Goal: Task Accomplishment & Management: Complete application form

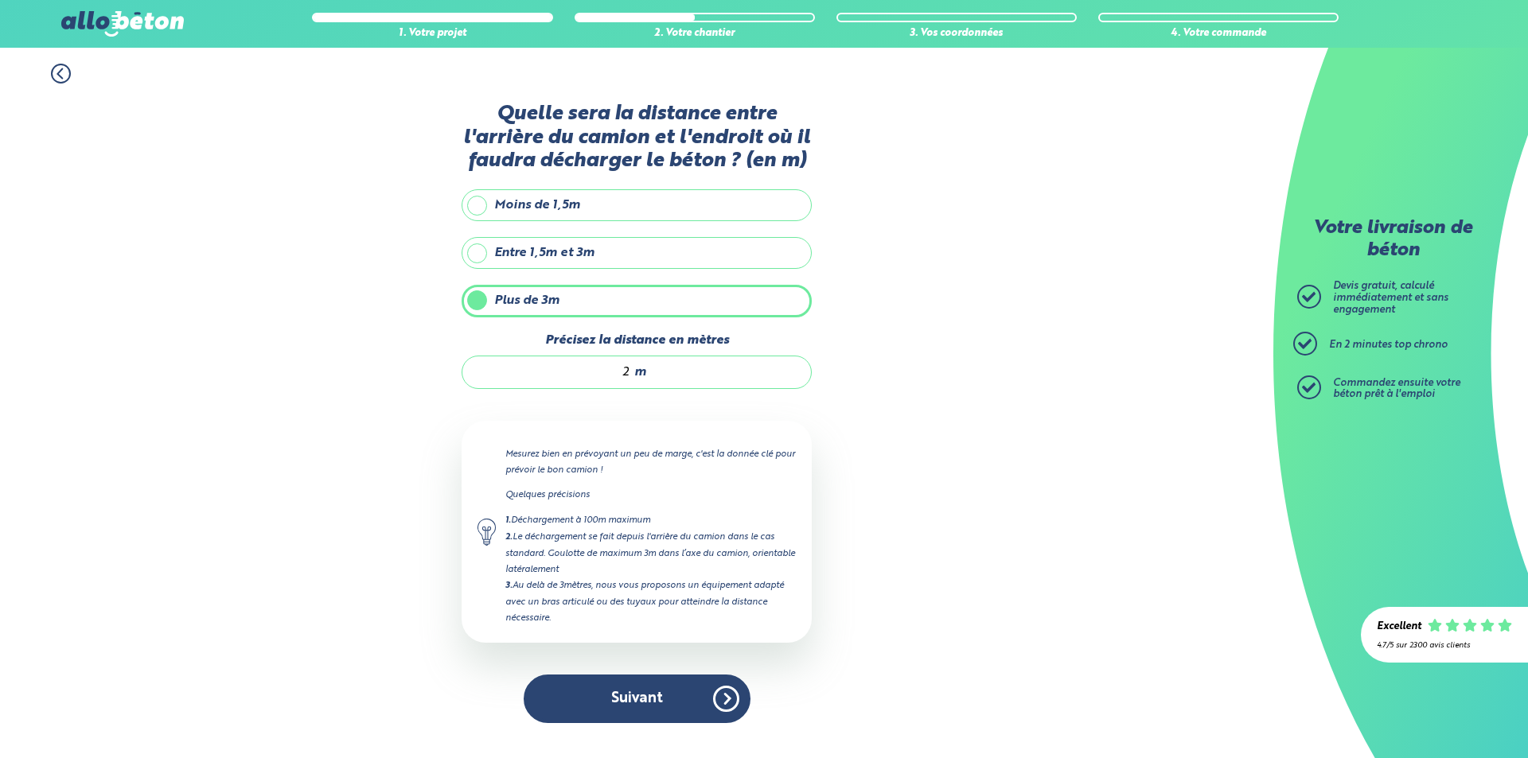
click at [664, 699] on button "Suivant" at bounding box center [637, 699] width 227 height 49
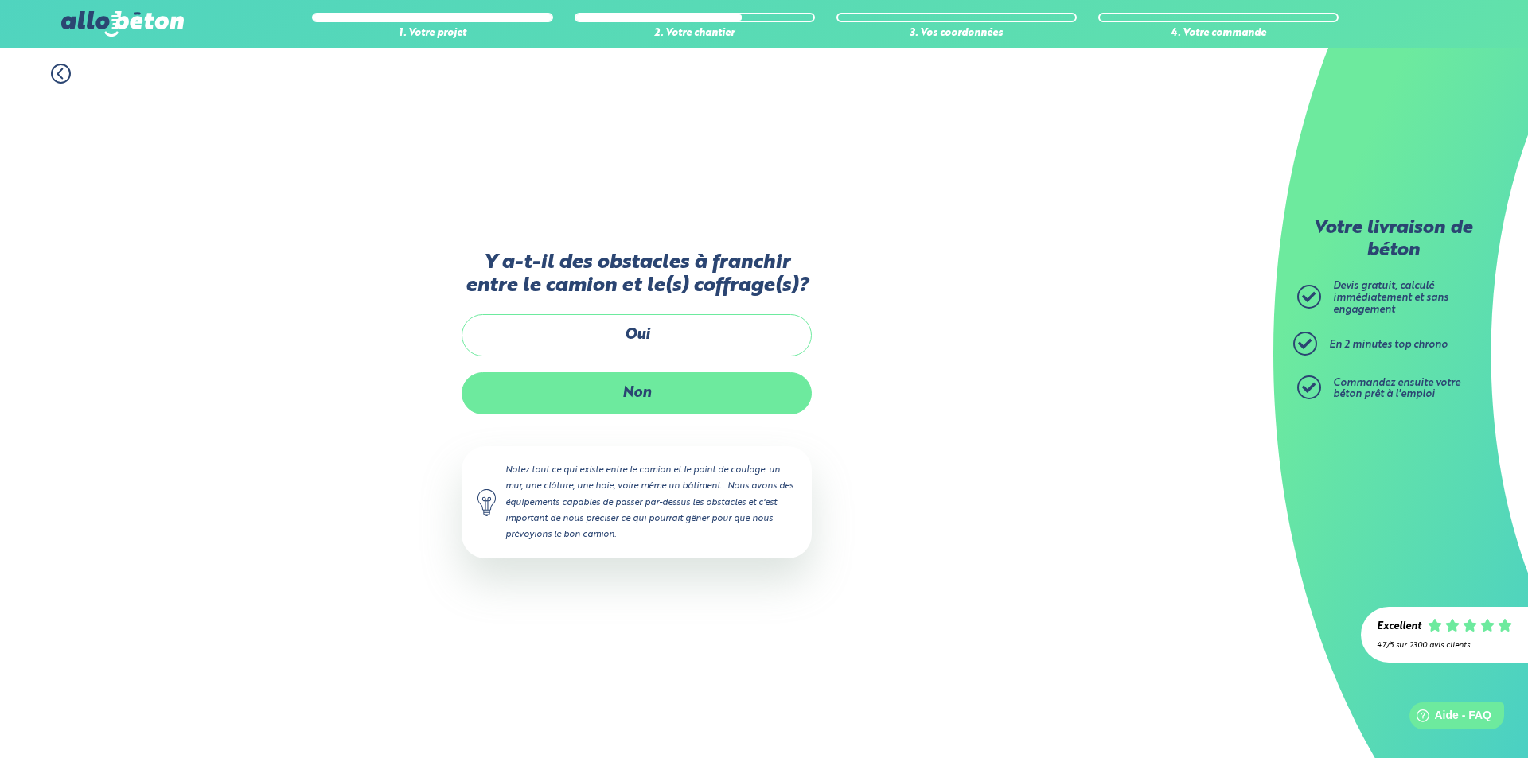
click at [675, 384] on label "Non" at bounding box center [637, 393] width 350 height 42
click at [0, 0] on input "Non" at bounding box center [0, 0] width 0 height 0
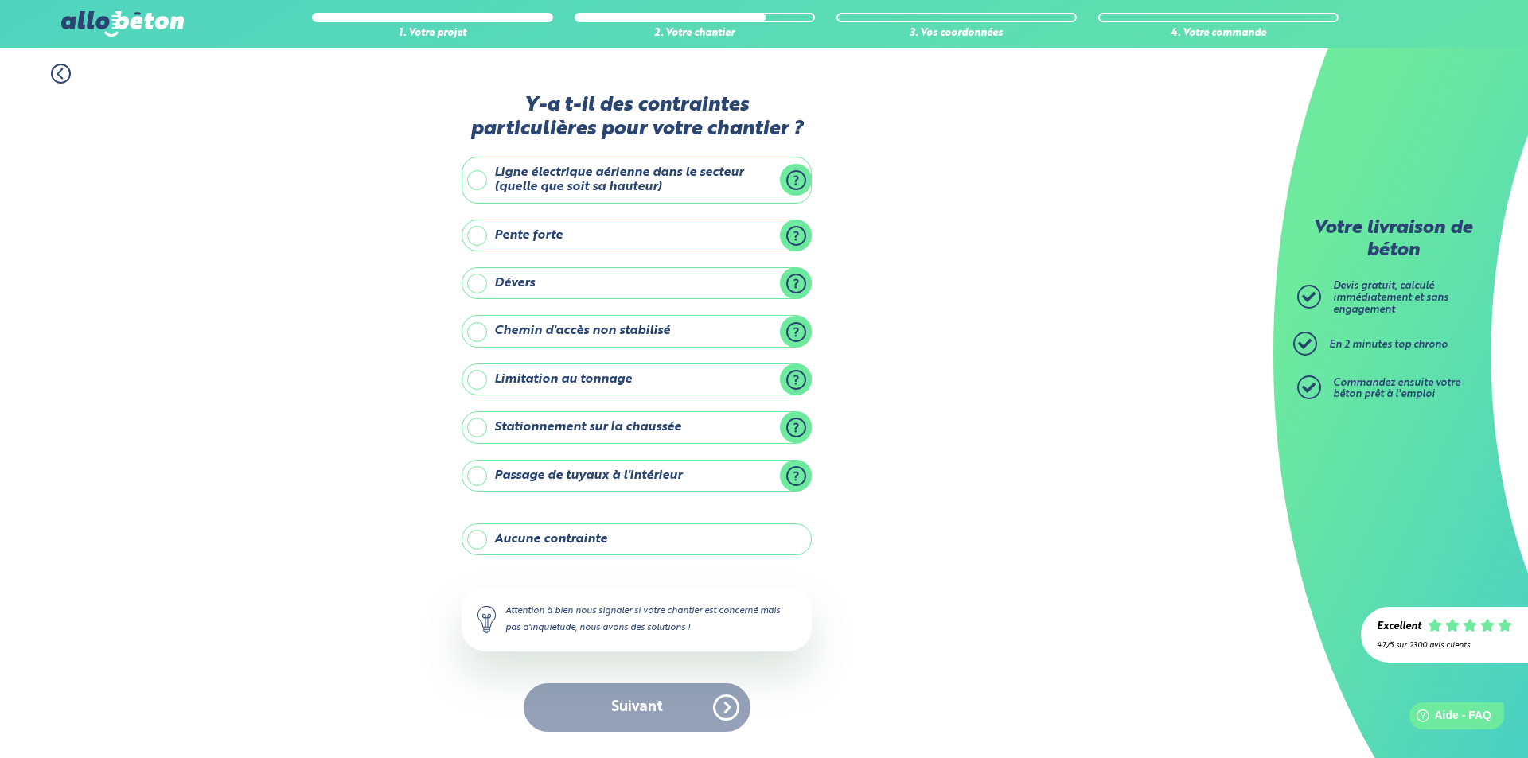
click at [640, 547] on label "Aucune contrainte" at bounding box center [637, 540] width 350 height 32
click at [0, 0] on input "Aucune contrainte" at bounding box center [0, 0] width 0 height 0
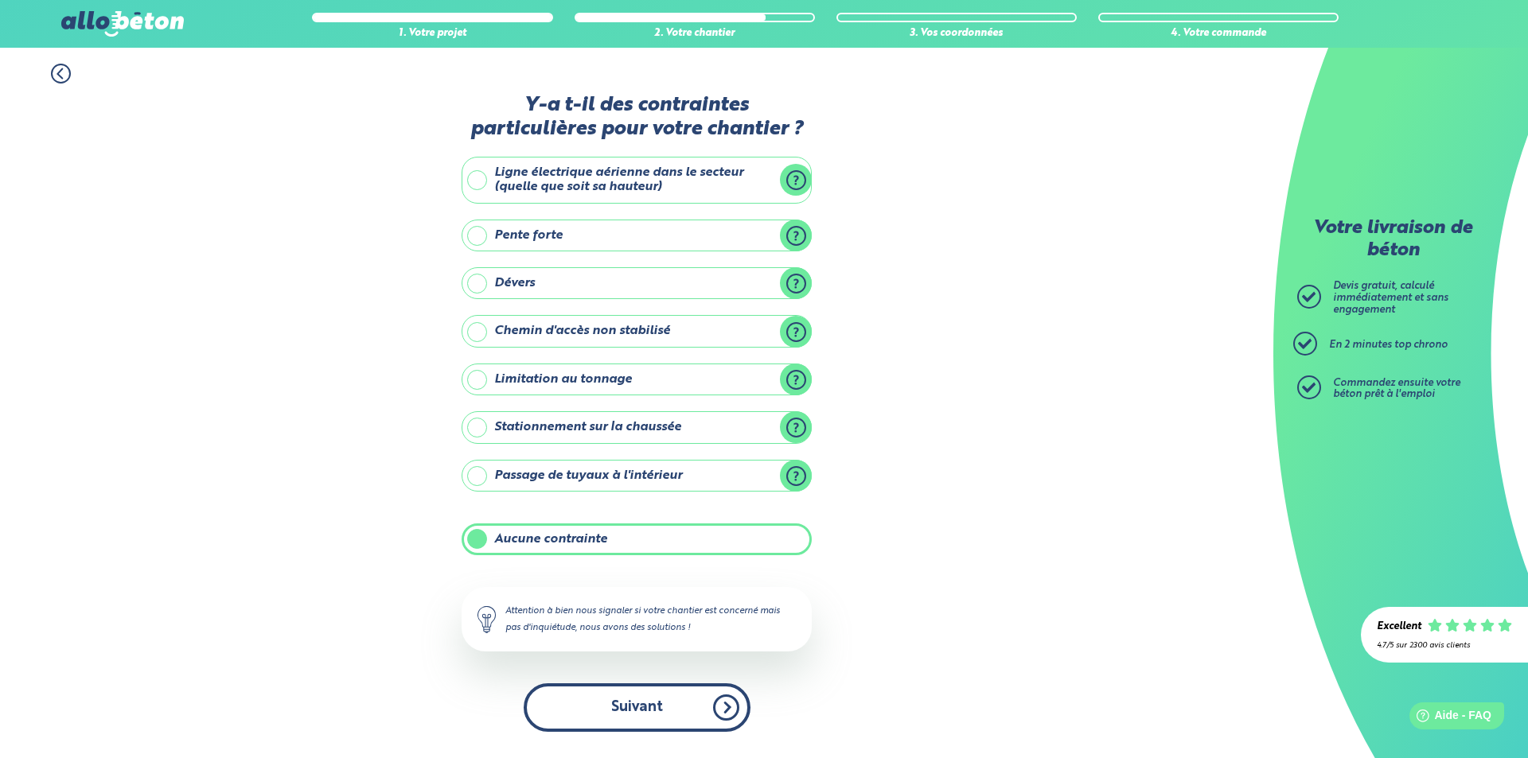
click at [649, 700] on button "Suivant" at bounding box center [637, 708] width 227 height 49
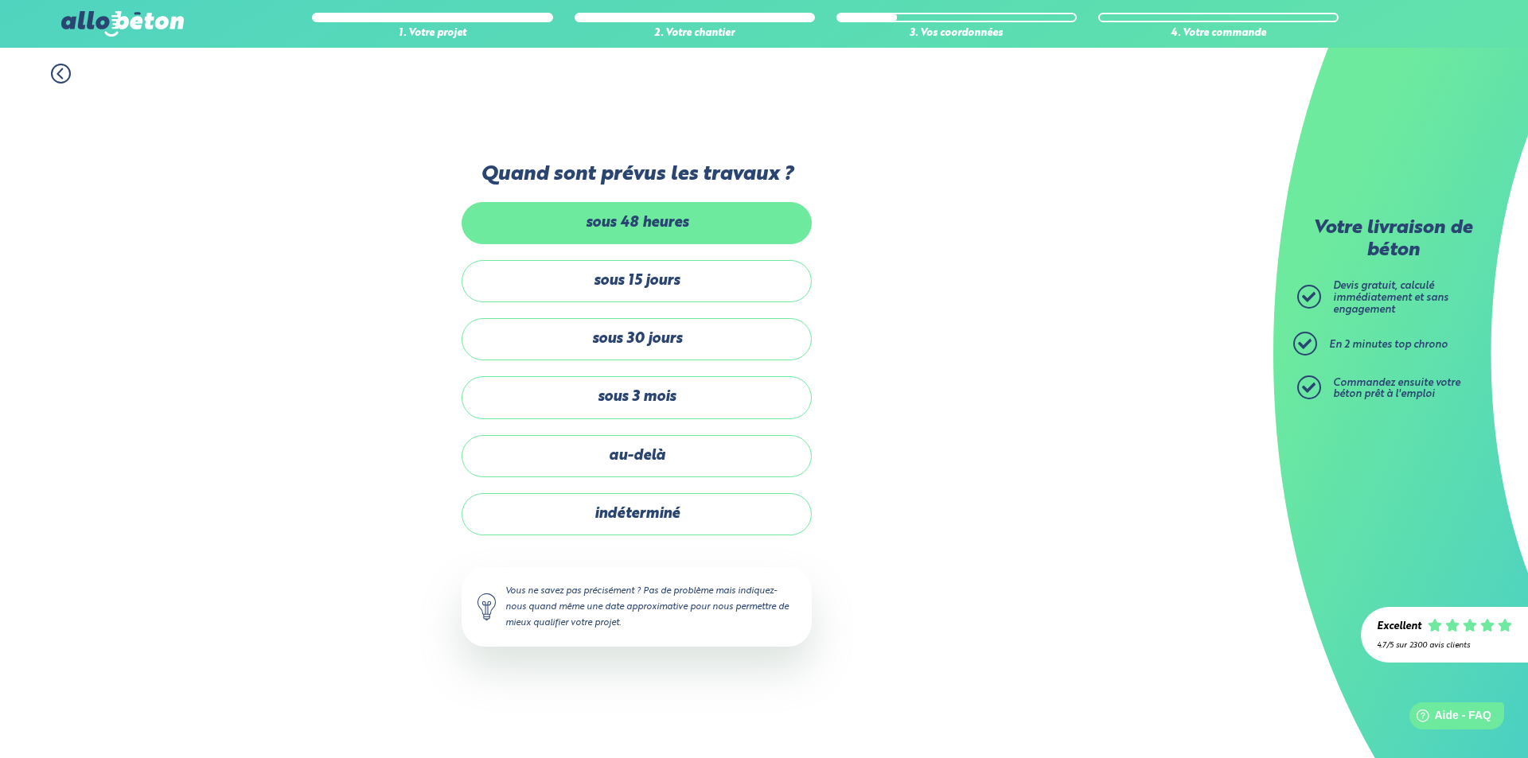
click at [666, 224] on label "sous 48 heures" at bounding box center [637, 223] width 350 height 42
click at [0, 0] on input "sous 48 heures" at bounding box center [0, 0] width 0 height 0
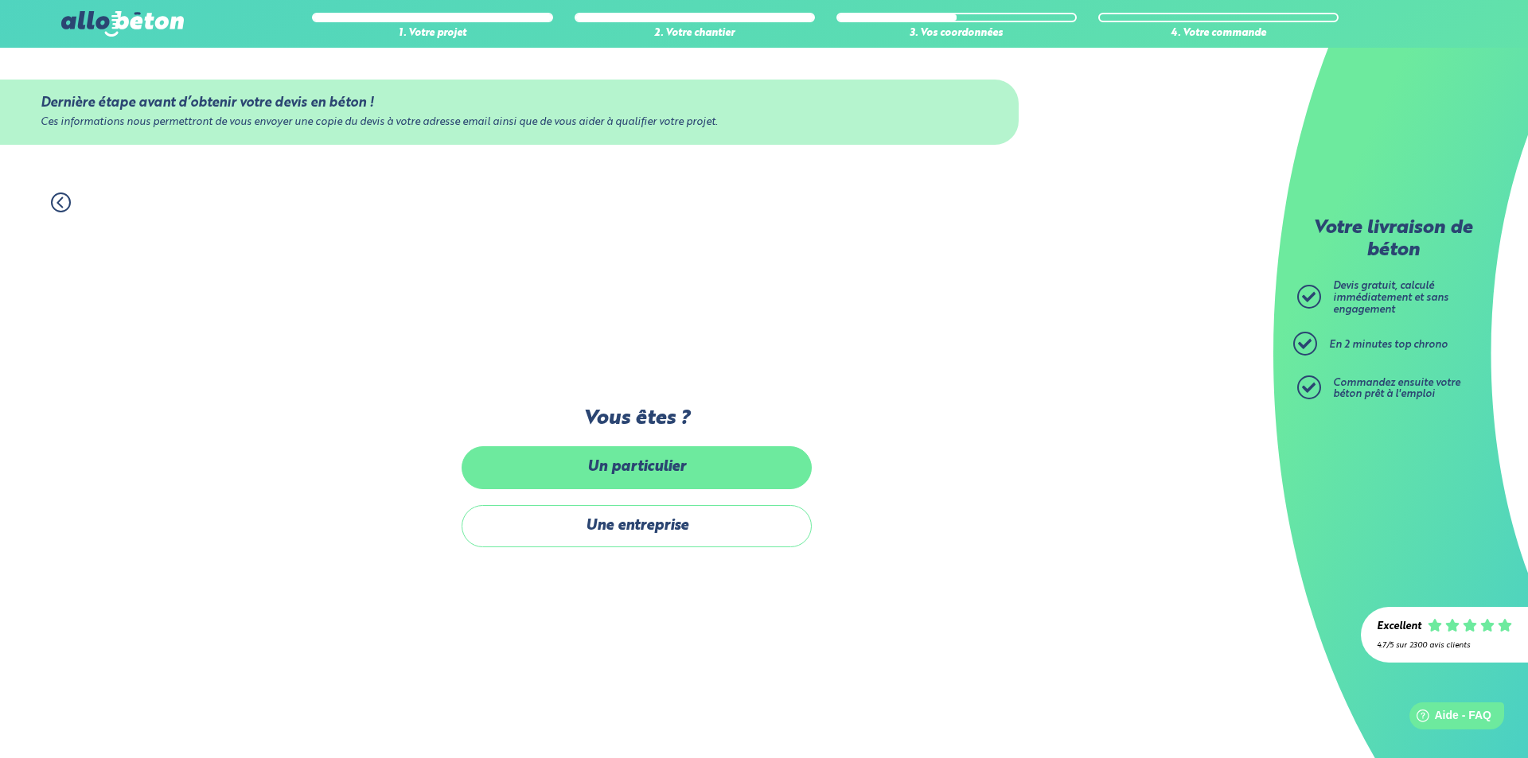
click at [702, 477] on label "Un particulier" at bounding box center [637, 467] width 350 height 42
click at [0, 0] on input "Un particulier" at bounding box center [0, 0] width 0 height 0
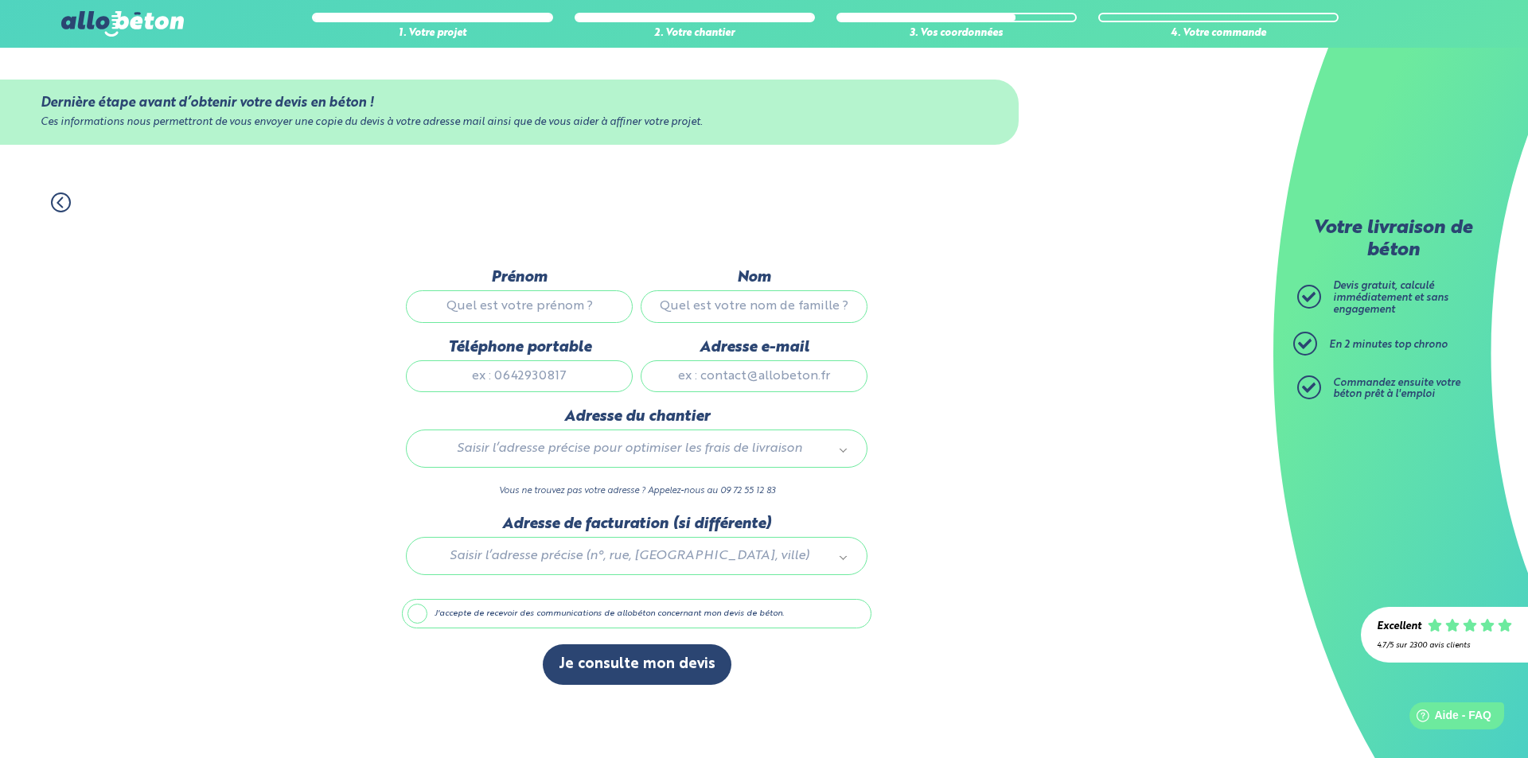
click at [532, 299] on input "Prénom" at bounding box center [519, 306] width 227 height 32
type input "SOFIAN"
type input "djellal"
type input "0755669322"
type input "[DOMAIN_NAME][EMAIL_ADDRESS][DOMAIN_NAME]"
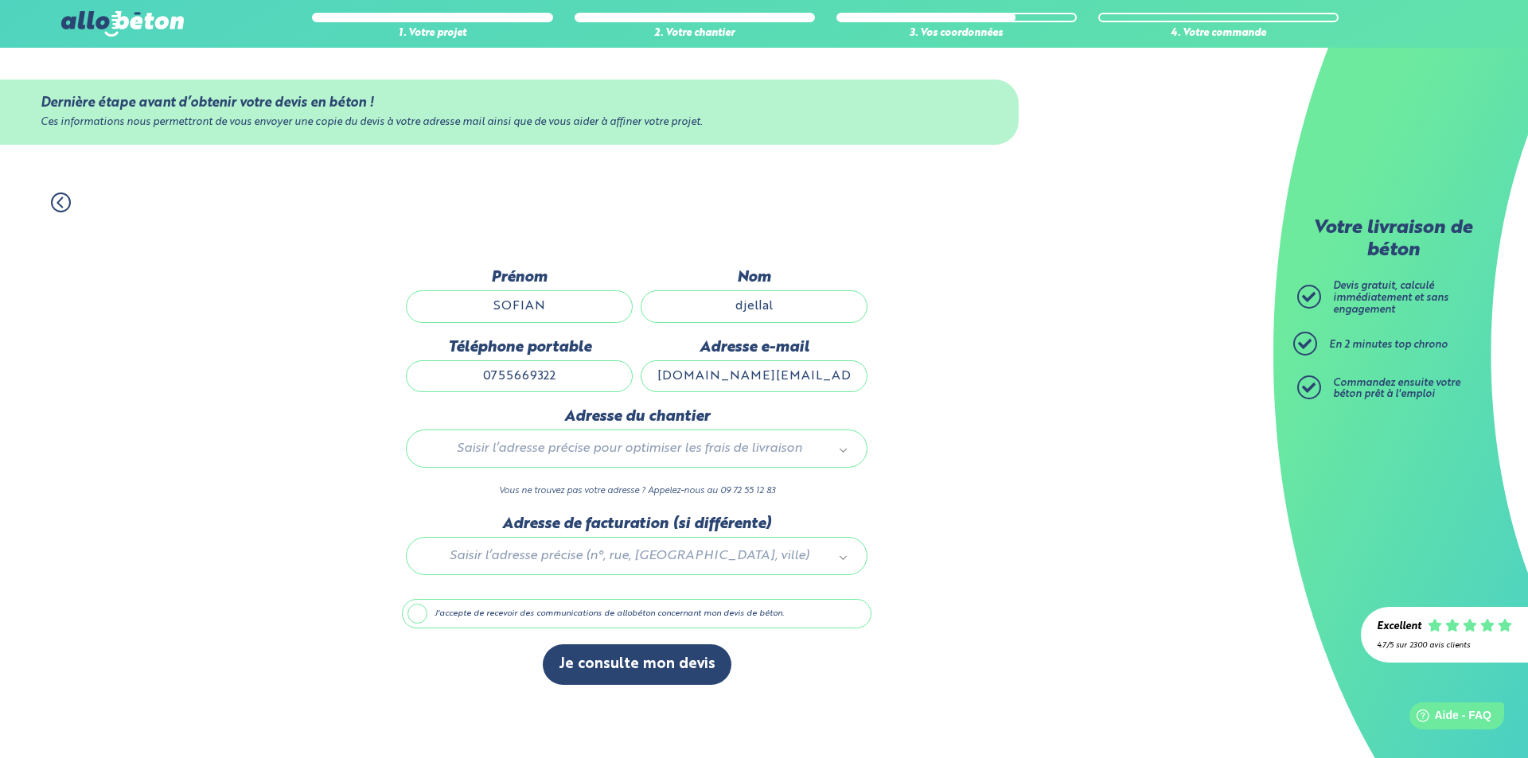
type input "57 Rue de Farbus"
click at [680, 561] on div at bounding box center [636, 554] width 469 height 76
click at [652, 668] on button "Je consulte mon devis" at bounding box center [637, 665] width 189 height 41
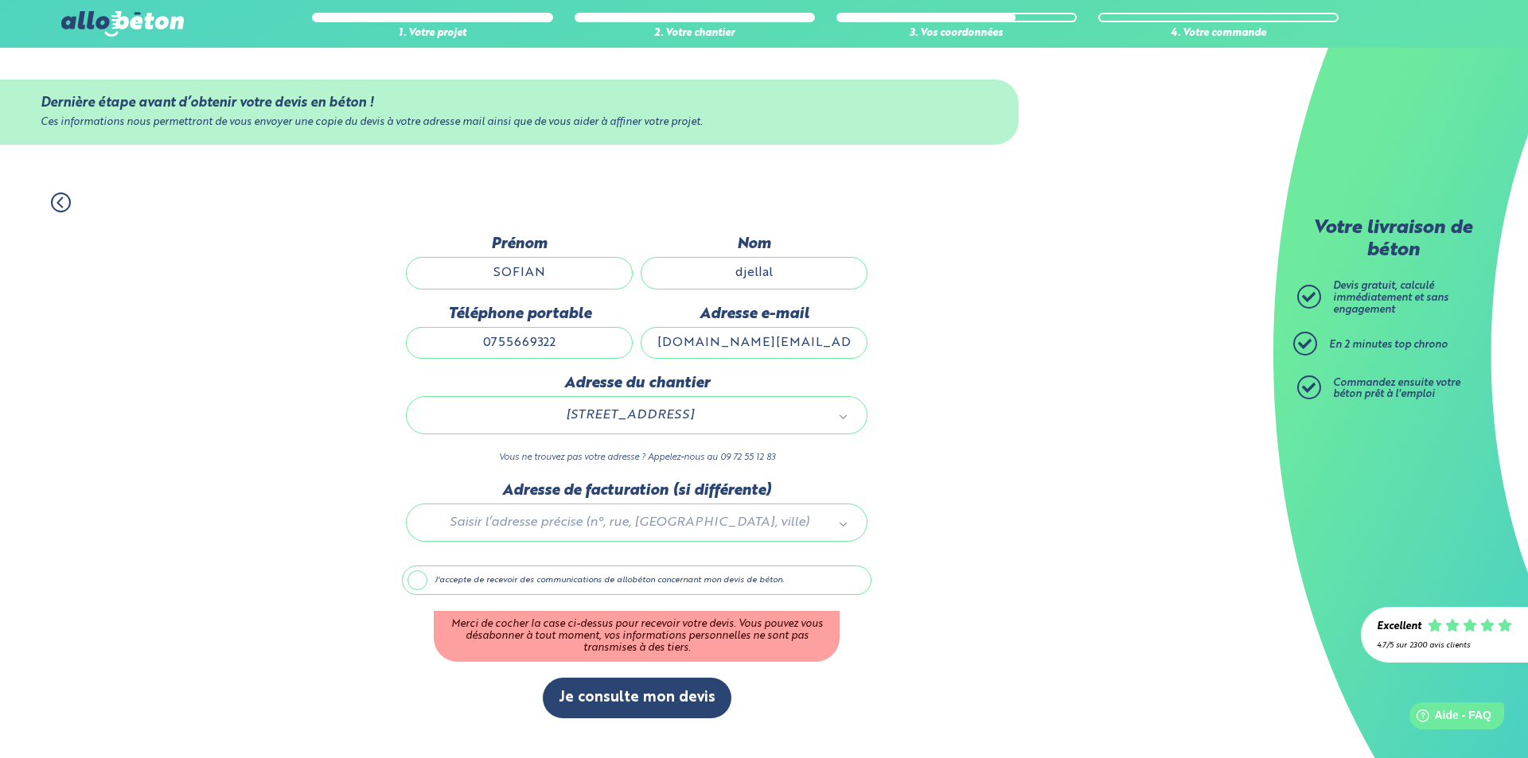
click at [463, 585] on label "J'accepte de recevoir des communications de allobéton concernant mon devis de b…" at bounding box center [636, 581] width 469 height 30
click at [0, 0] on input "J'accepte de recevoir des communications de allobéton concernant mon devis de b…" at bounding box center [0, 0] width 0 height 0
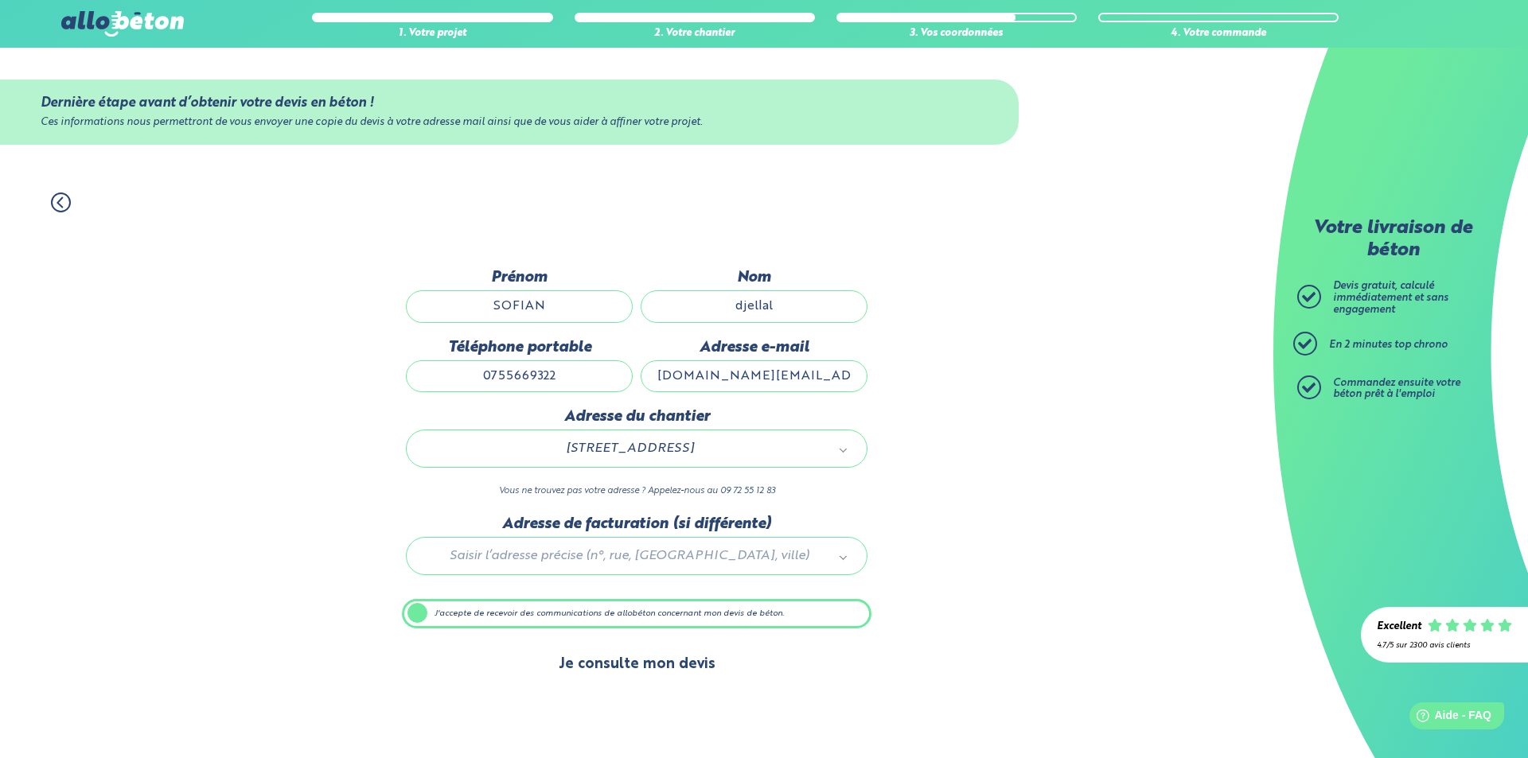
click at [663, 664] on button "Je consulte mon devis" at bounding box center [637, 665] width 189 height 41
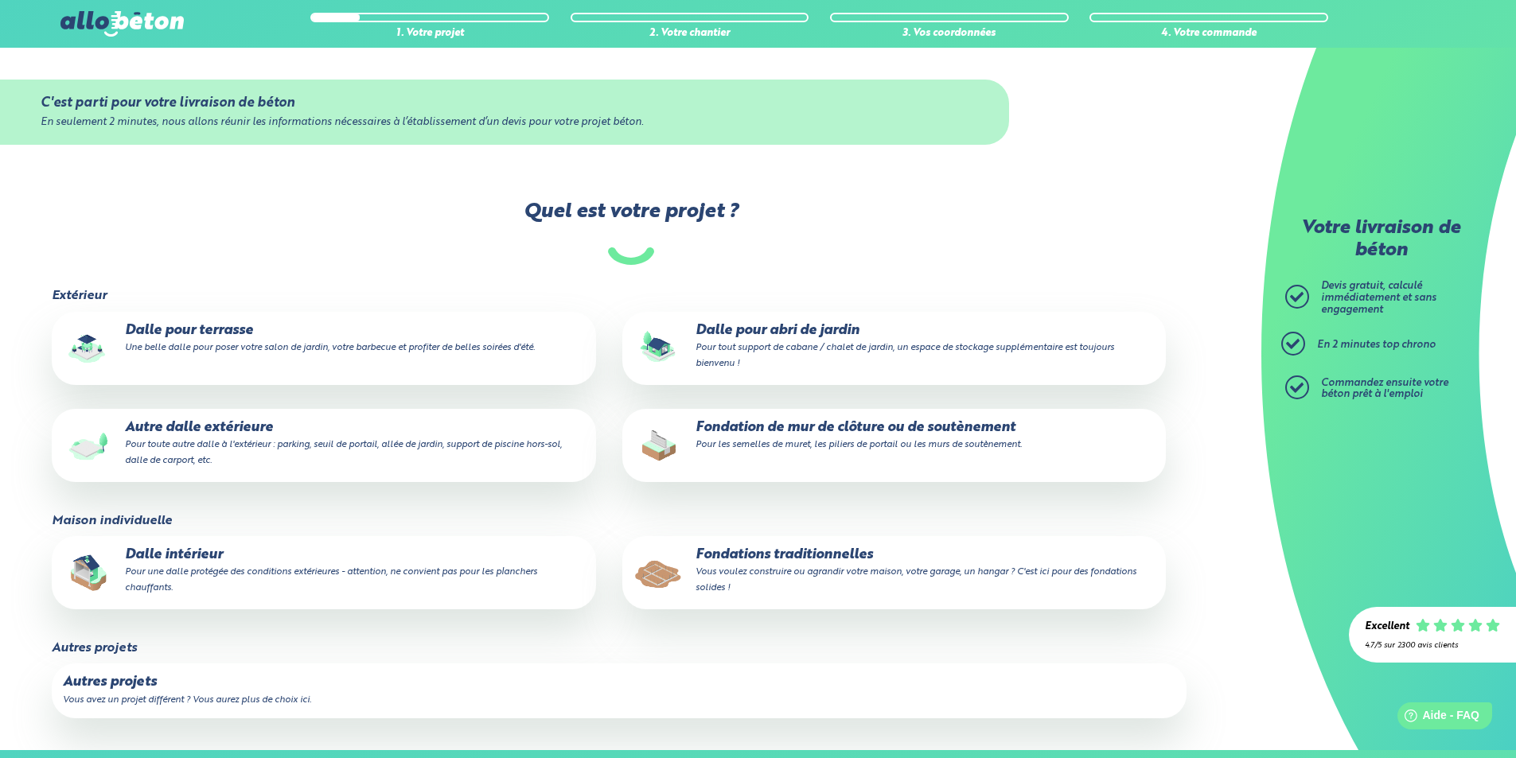
click at [240, 442] on small "Pour toute autre dalle à l'extérieur : parking, seuil de portail, allée de jard…" at bounding box center [343, 452] width 437 height 25
click at [0, 0] on input "Autre dalle extérieure Pour toute autre dalle à l'extérieur : parking, seuil de…" at bounding box center [0, 0] width 0 height 0
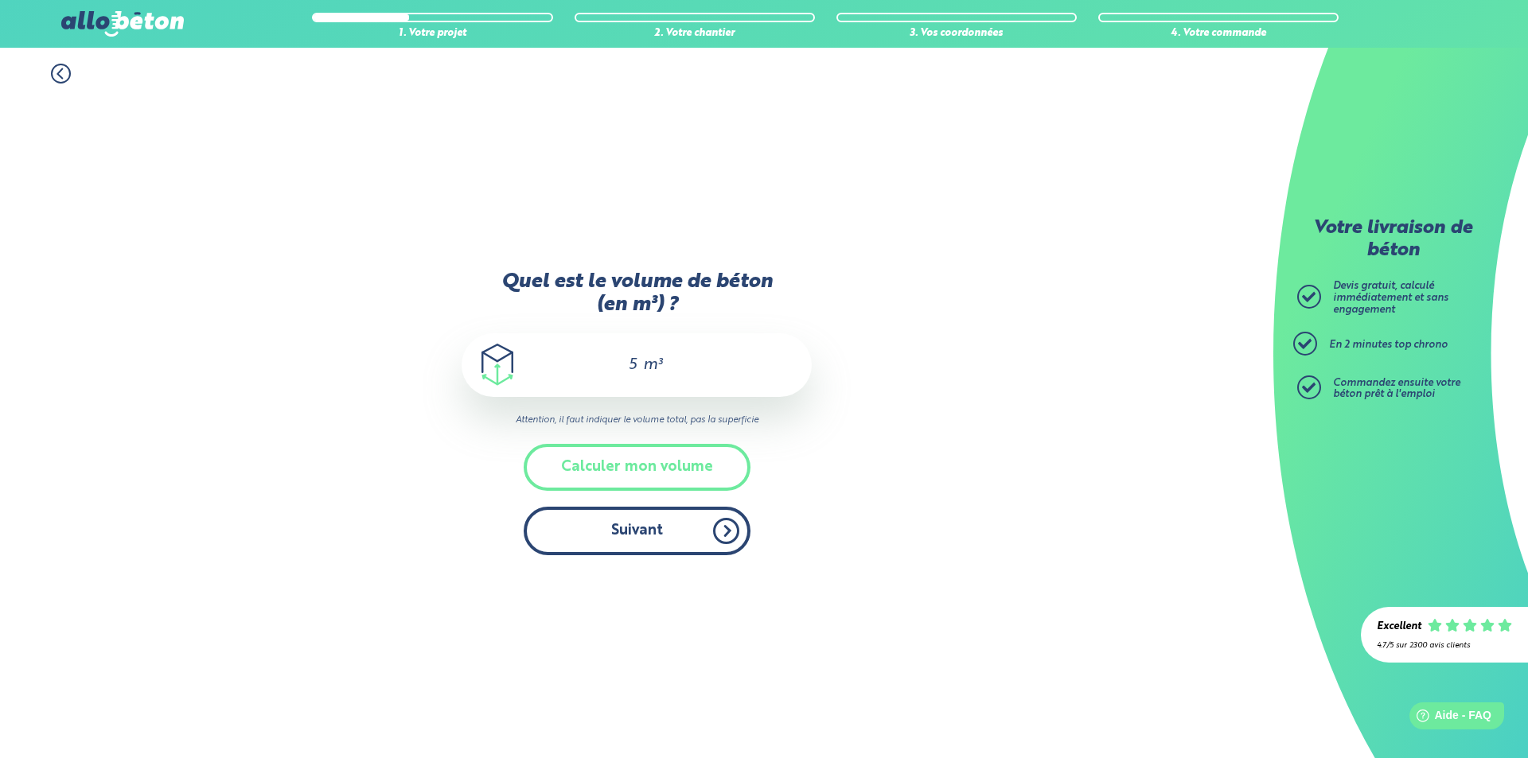
click at [621, 542] on button "Suivant" at bounding box center [637, 531] width 227 height 49
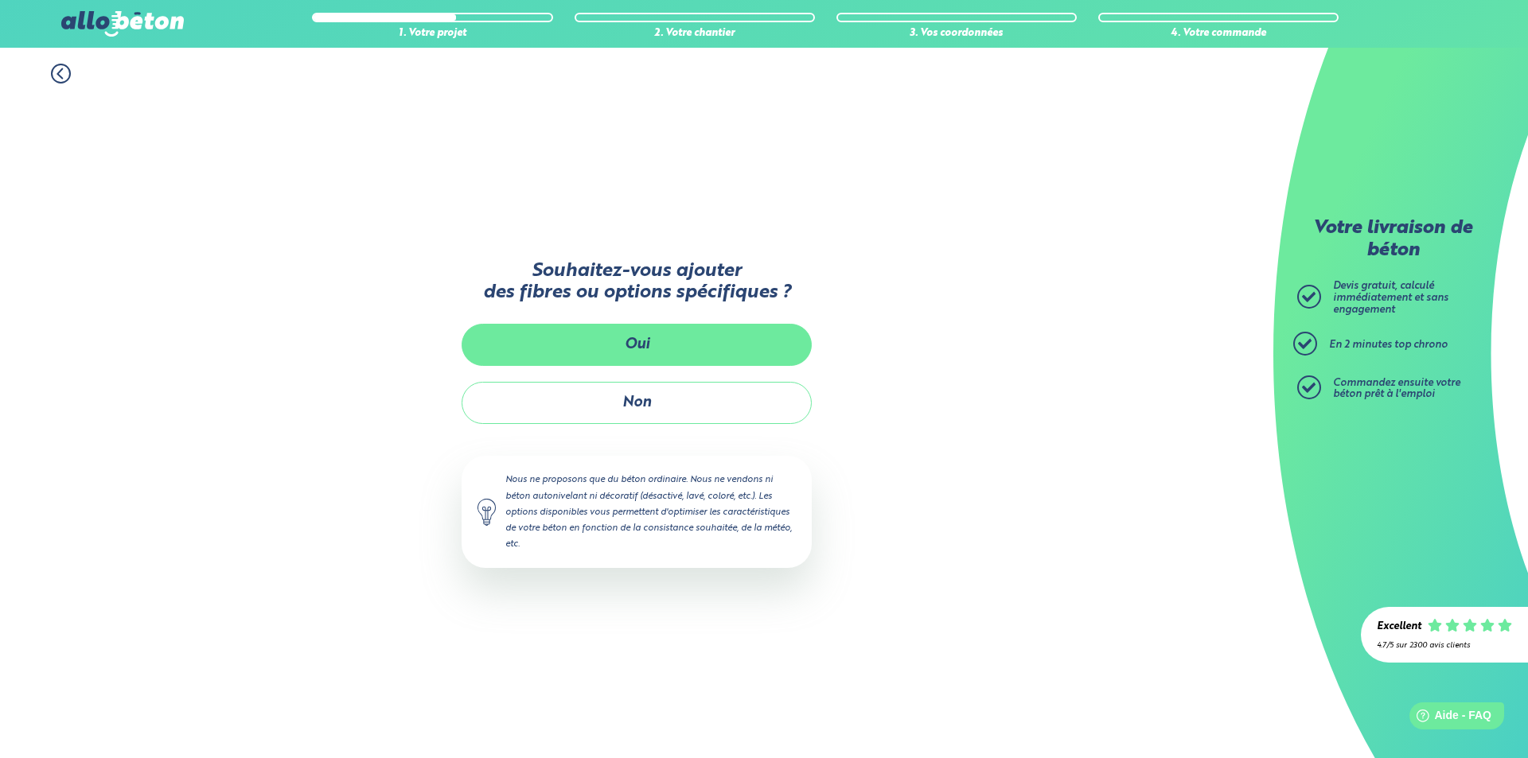
click at [590, 348] on button "Oui" at bounding box center [637, 345] width 350 height 42
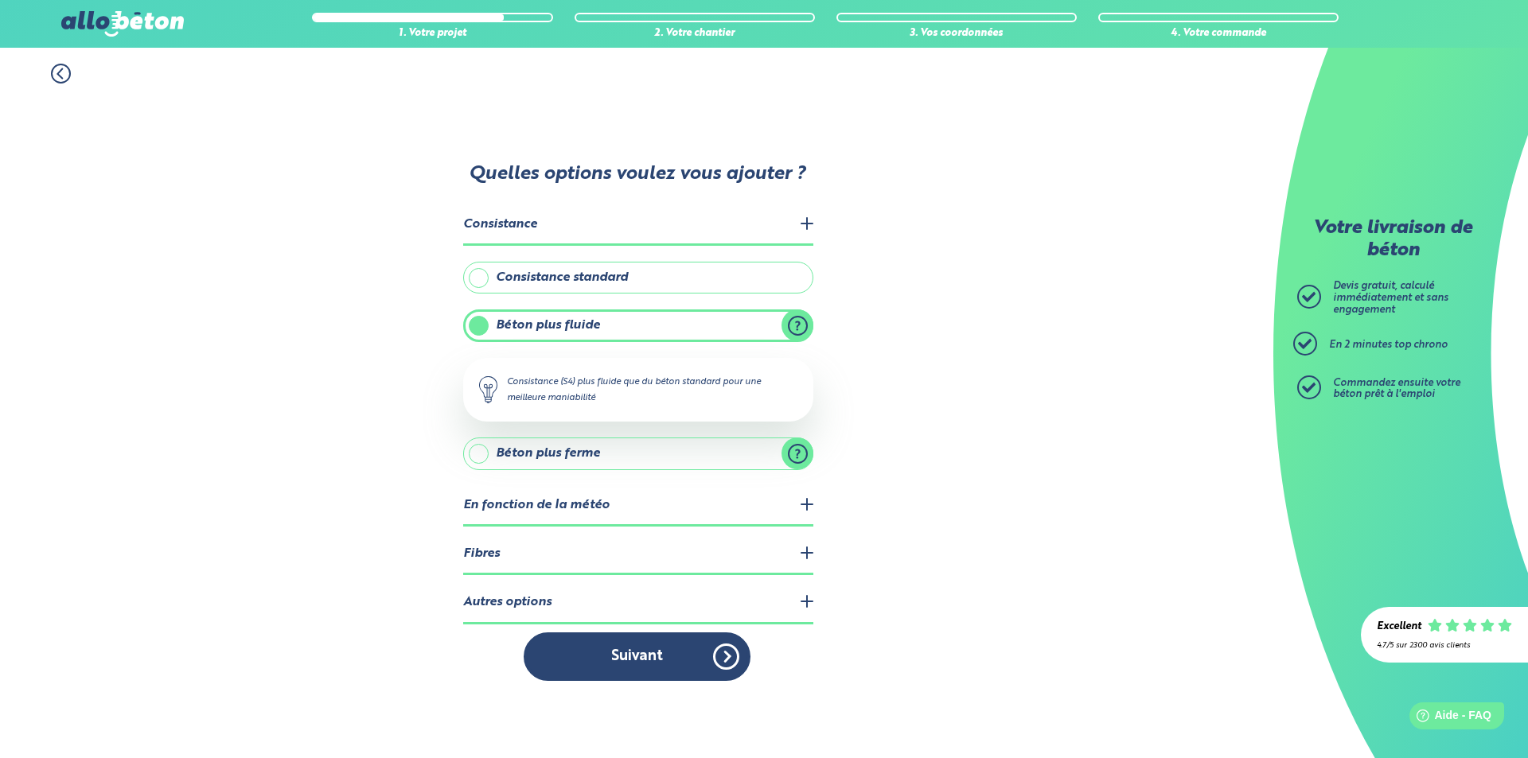
click at [581, 330] on label "Béton plus fluide" at bounding box center [638, 326] width 350 height 32
click at [0, 0] on input "Béton plus fluide" at bounding box center [0, 0] width 0 height 0
click at [485, 319] on label "Béton plus fluide" at bounding box center [638, 326] width 350 height 32
click at [0, 0] on input "Béton plus fluide" at bounding box center [0, 0] width 0 height 0
click at [665, 457] on label "Béton plus ferme" at bounding box center [638, 454] width 350 height 32
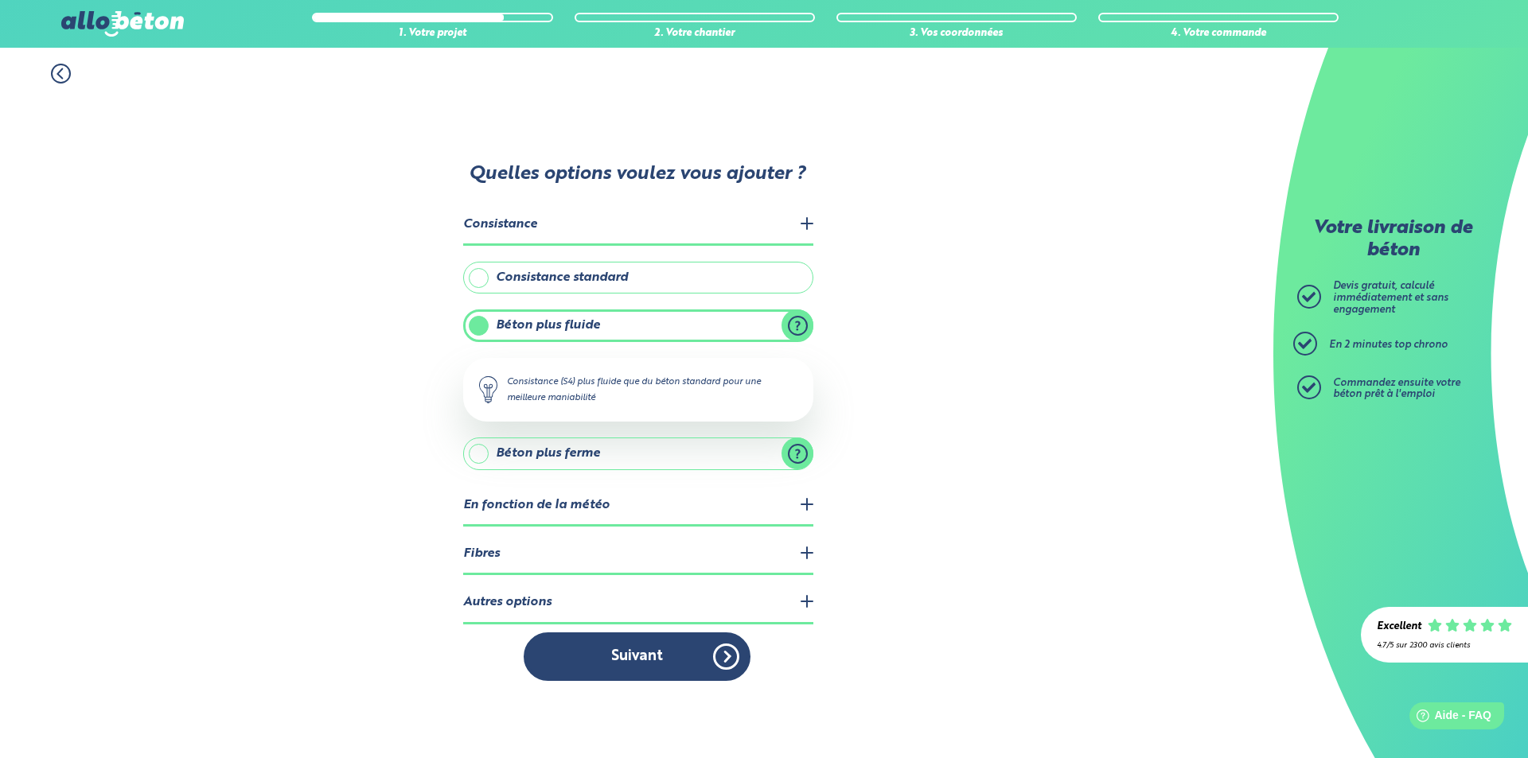
click at [0, 0] on input "Béton plus ferme" at bounding box center [0, 0] width 0 height 0
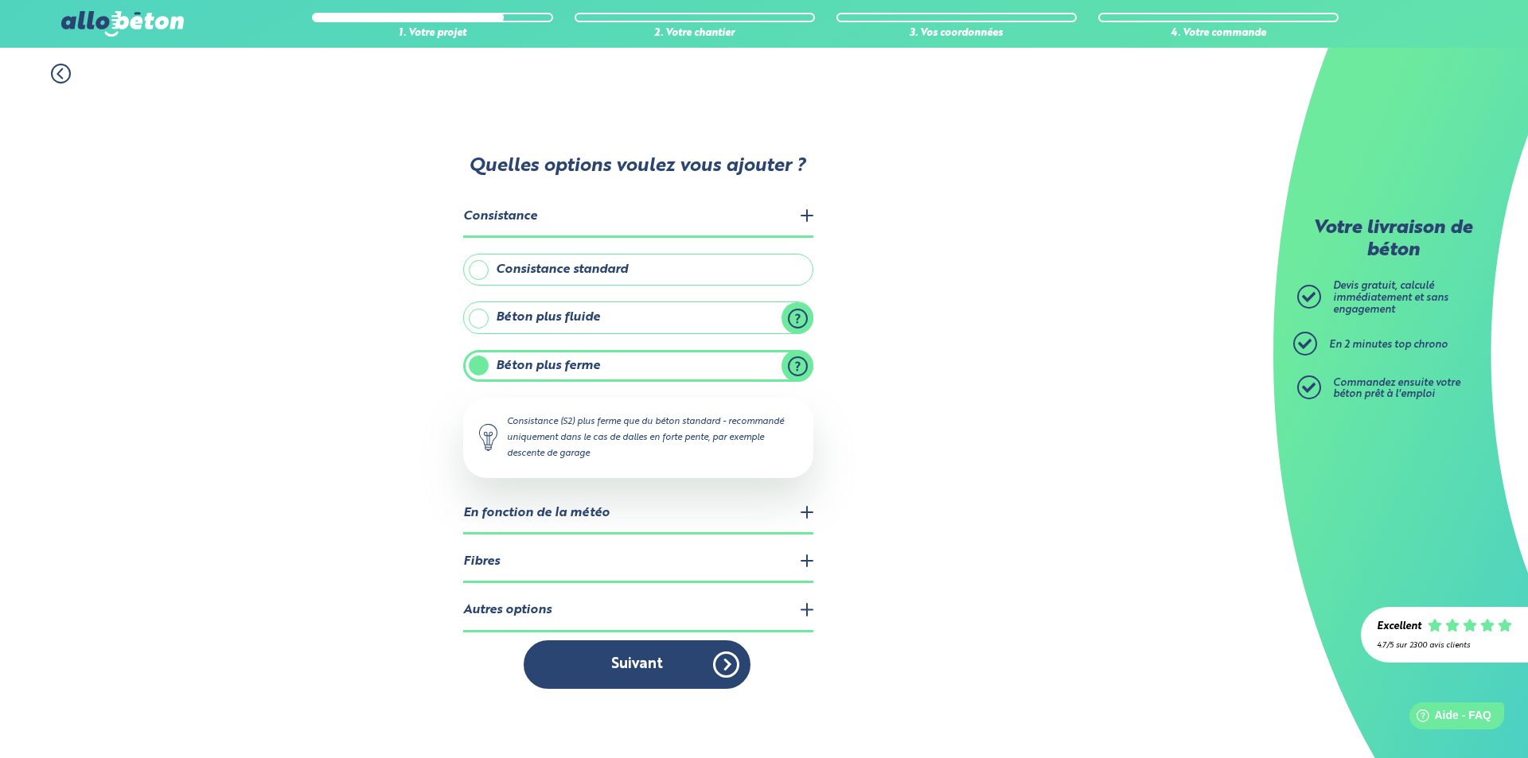
click at [320, 478] on div "1. Votre projet 2. Votre chantier 3. Vos coordonnées 4. Votre commande Quelles …" at bounding box center [636, 403] width 1273 height 711
click at [634, 559] on legend "Fibres" at bounding box center [638, 563] width 350 height 41
